Goal: Task Accomplishment & Management: Manage account settings

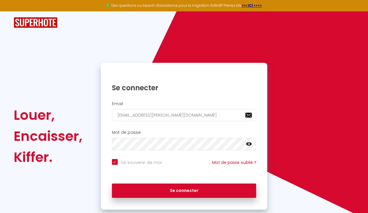
click at [249, 143] on icon at bounding box center [249, 143] width 6 height 3
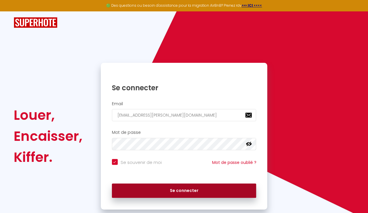
click at [192, 193] on button "Se connecter" at bounding box center [184, 190] width 145 height 15
checkbox input "true"
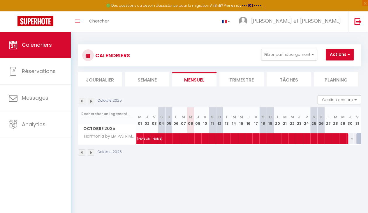
click at [89, 100] on img at bounding box center [91, 101] width 6 height 6
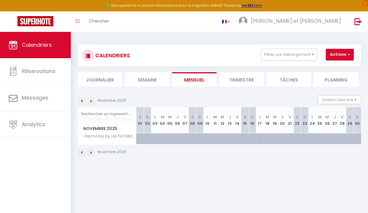
click at [93, 101] on img at bounding box center [91, 101] width 6 height 6
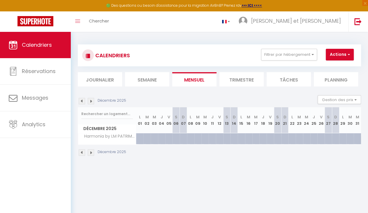
click at [83, 103] on img at bounding box center [82, 101] width 6 height 6
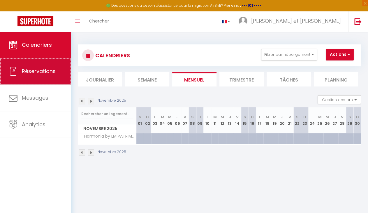
click at [51, 73] on span "Réservations" at bounding box center [39, 70] width 34 height 7
select select "not_cancelled"
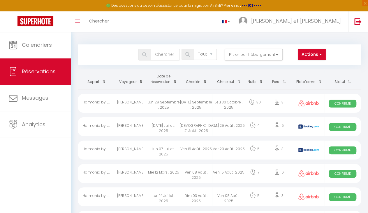
click at [228, 104] on div "Jeu 30 Octobre . 2025" at bounding box center [229, 103] width 33 height 19
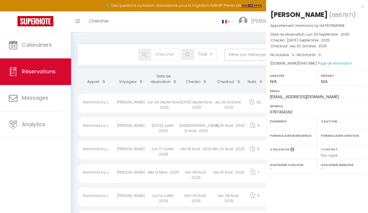
select select "OK"
select select "0"
select select "1"
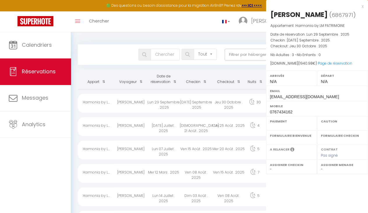
select select
select select "27883"
